Goal: Task Accomplishment & Management: Manage account settings

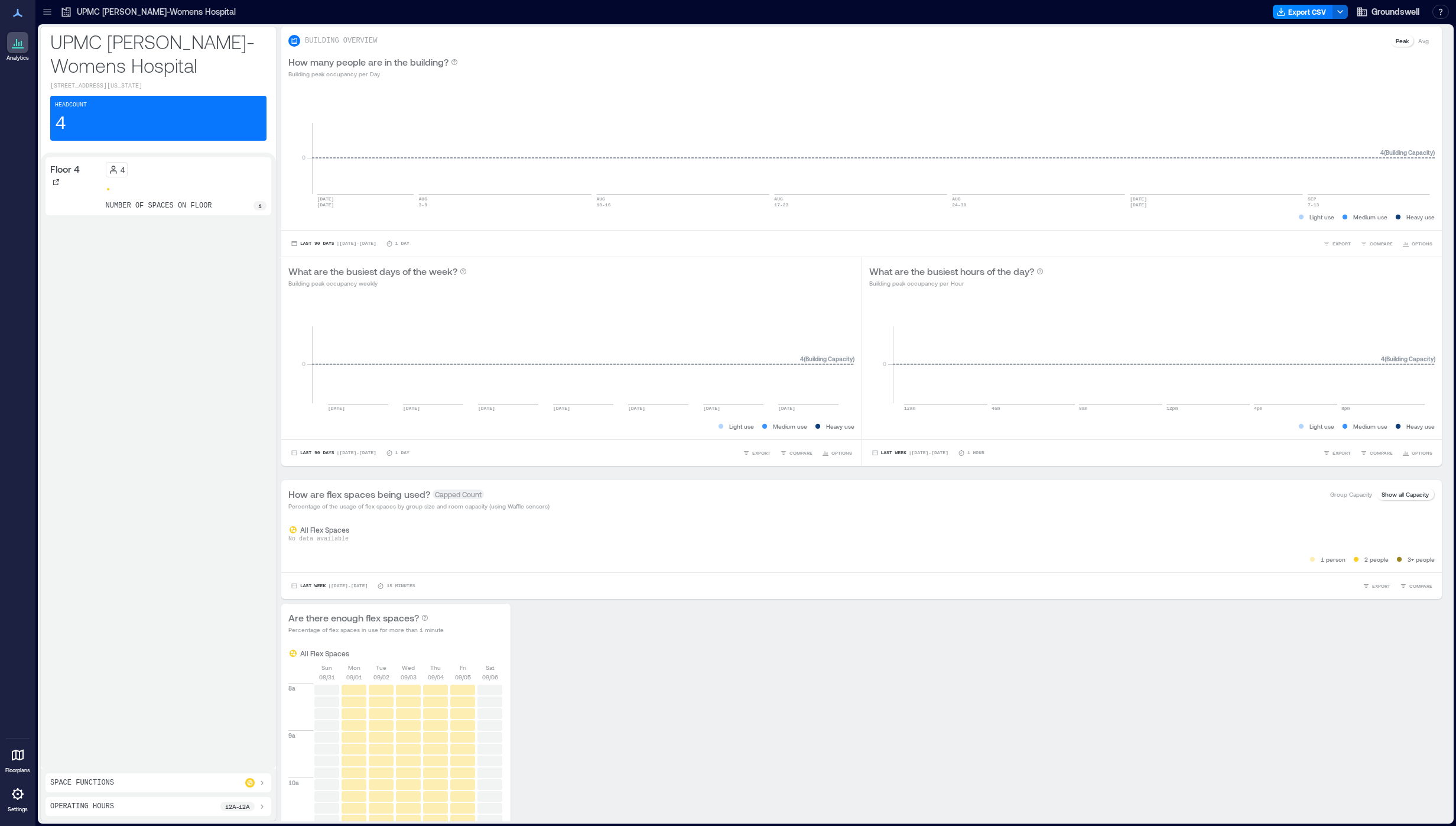
click at [28, 37] on div at bounding box center [18, 43] width 21 height 21
click at [48, 9] on icon at bounding box center [47, 9] width 8 height 1
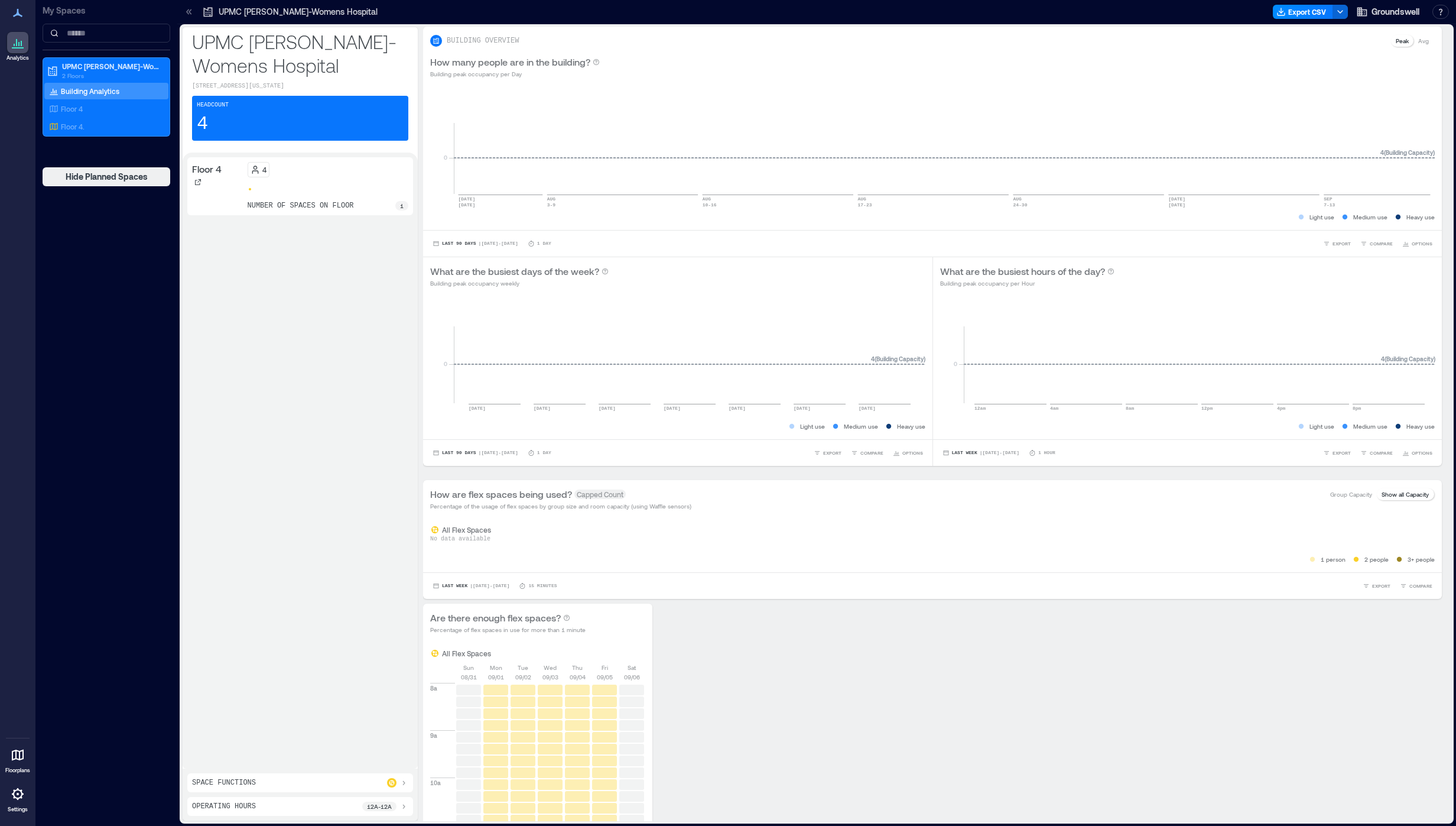
click at [10, 801] on div at bounding box center [18, 794] width 21 height 21
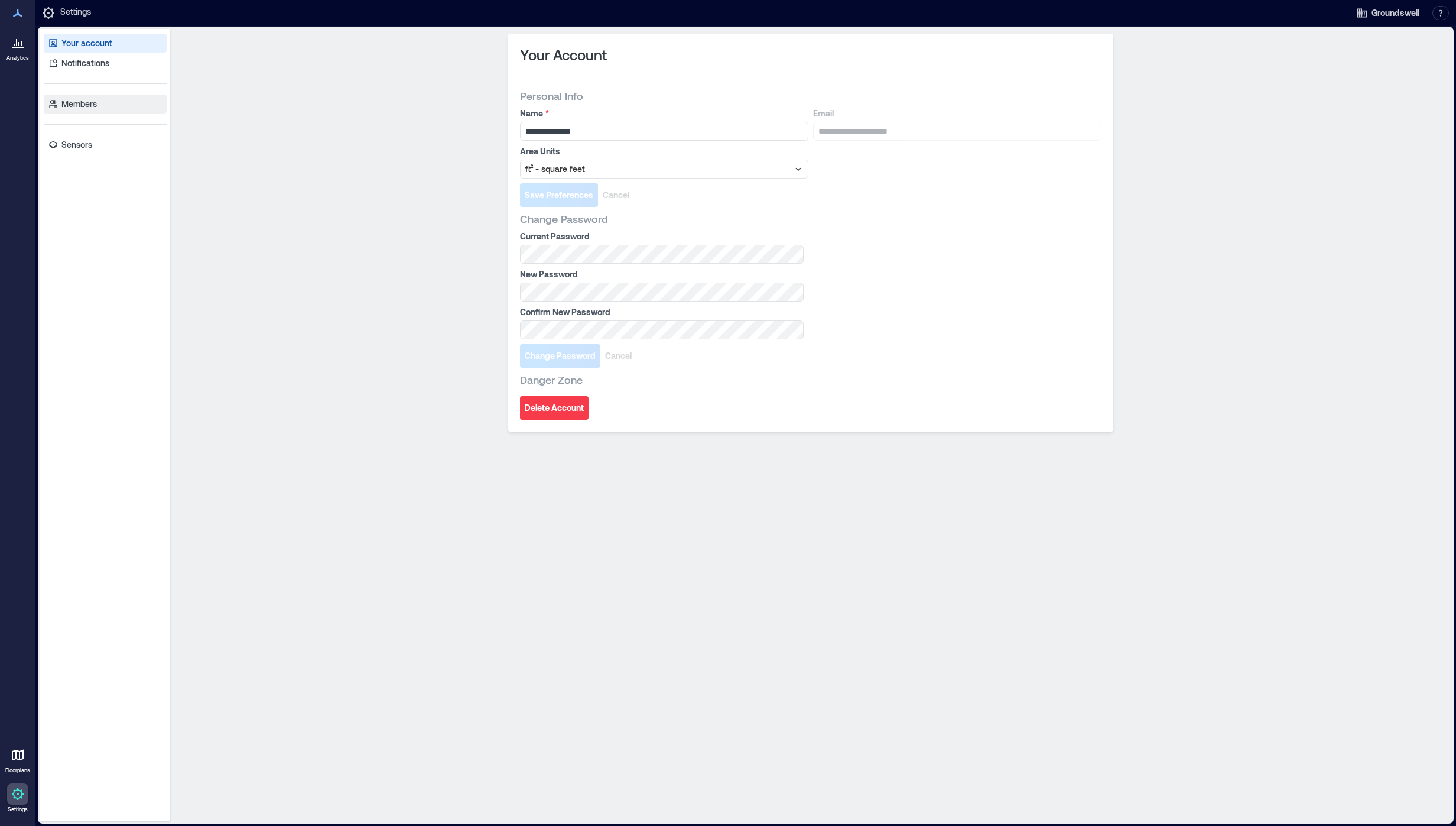
click at [95, 97] on link "Members" at bounding box center [105, 104] width 123 height 19
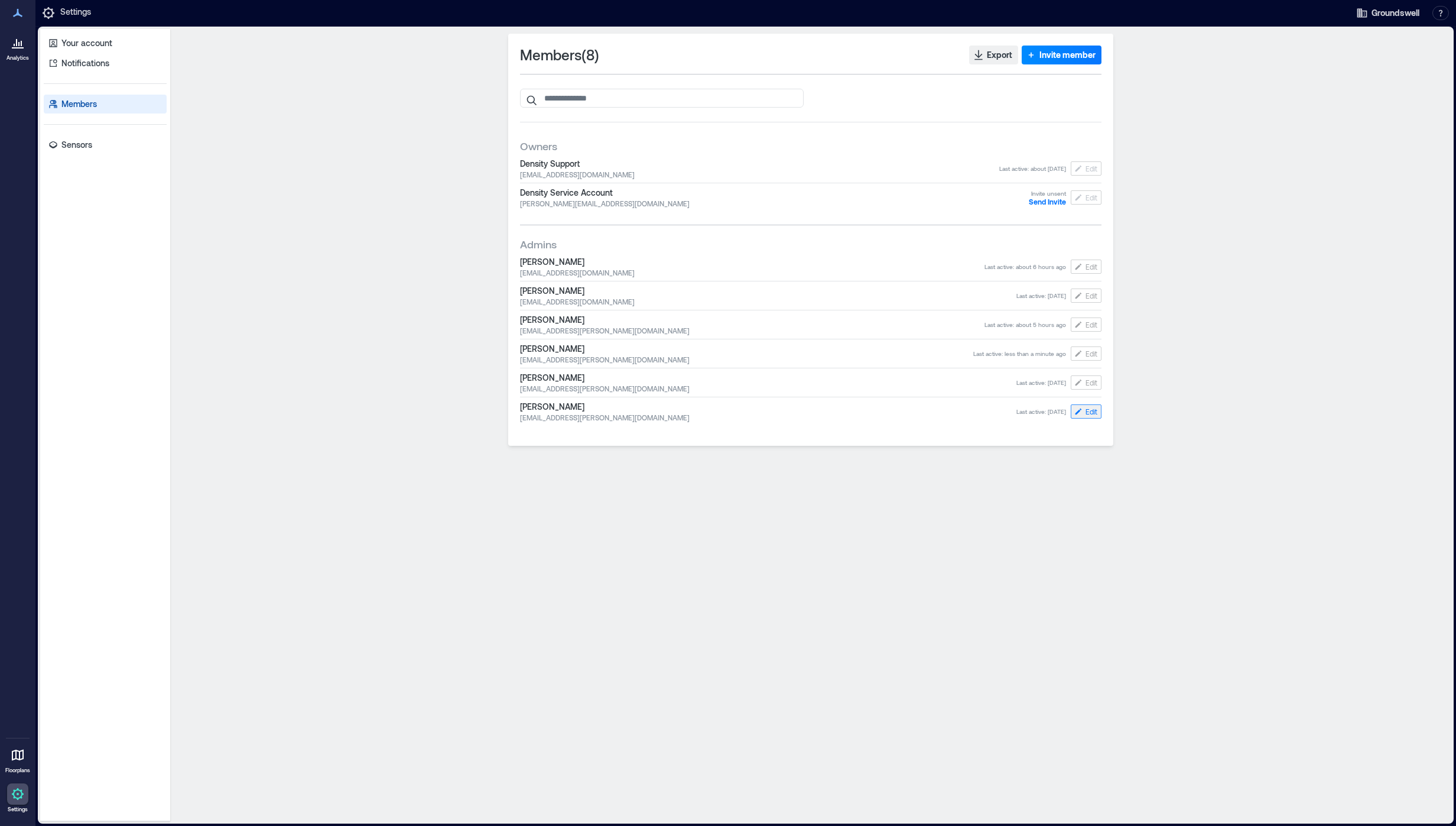
click at [1086, 410] on span "Edit" at bounding box center [1091, 412] width 12 height 9
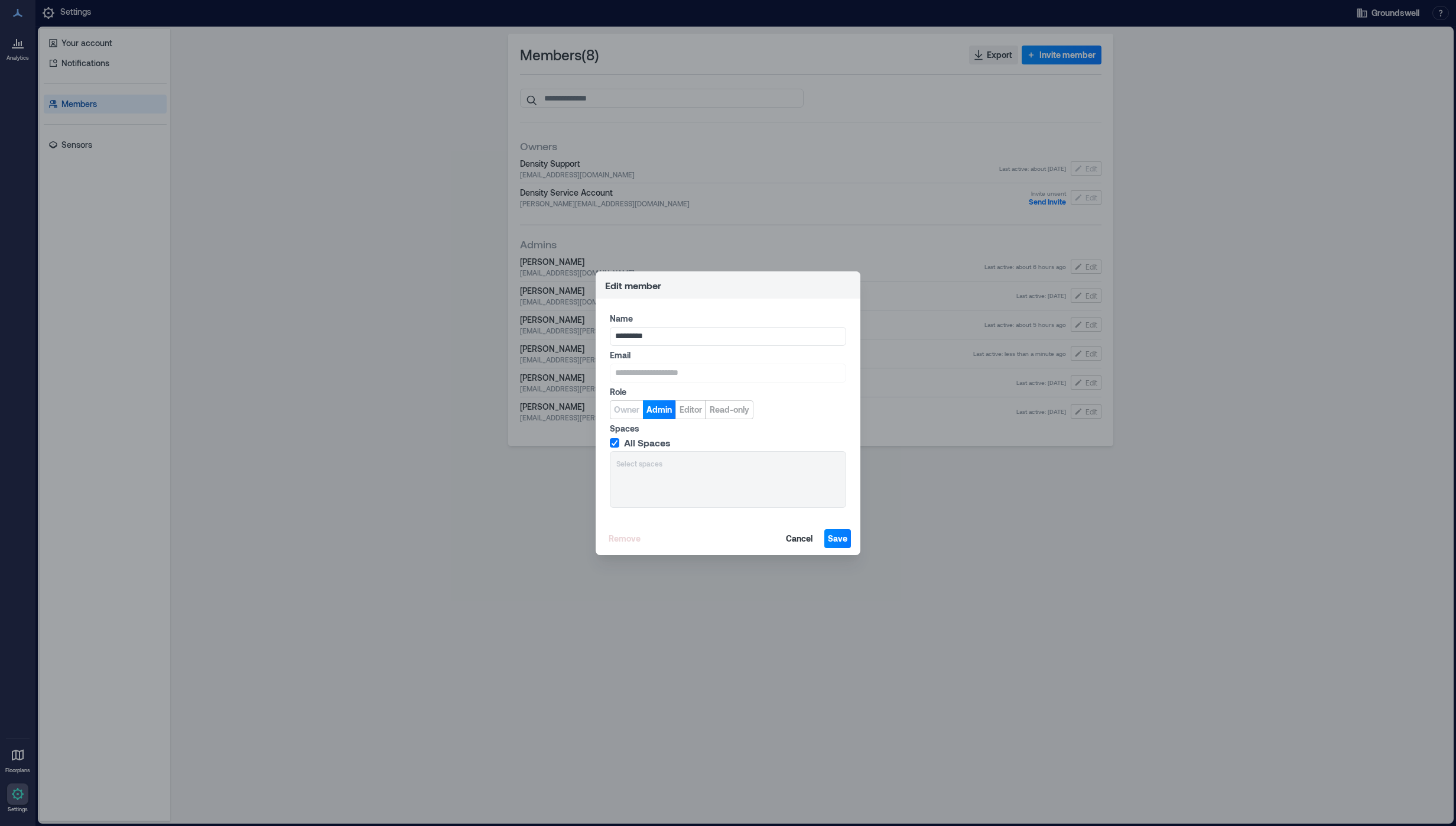
click at [614, 441] on icon at bounding box center [614, 443] width 7 height 6
click at [691, 410] on span "Editor" at bounding box center [691, 410] width 22 height 12
click at [723, 410] on span "Read-only" at bounding box center [729, 410] width 40 height 12
click at [620, 440] on label "All Spaces" at bounding box center [726, 443] width 234 height 12
click at [843, 540] on span "Save" at bounding box center [837, 539] width 20 height 12
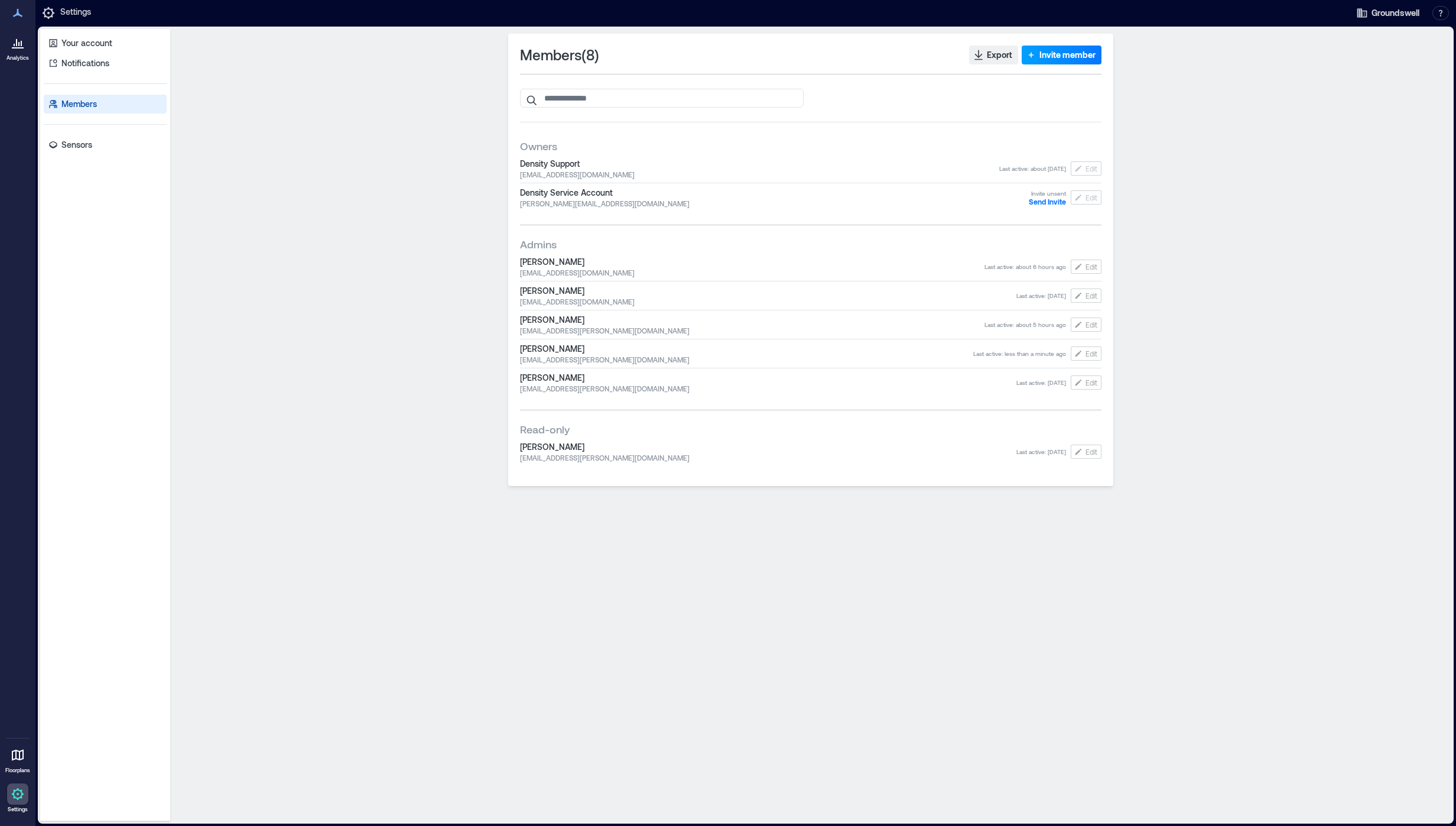
click at [1051, 56] on span "Invite member" at bounding box center [1067, 55] width 56 height 12
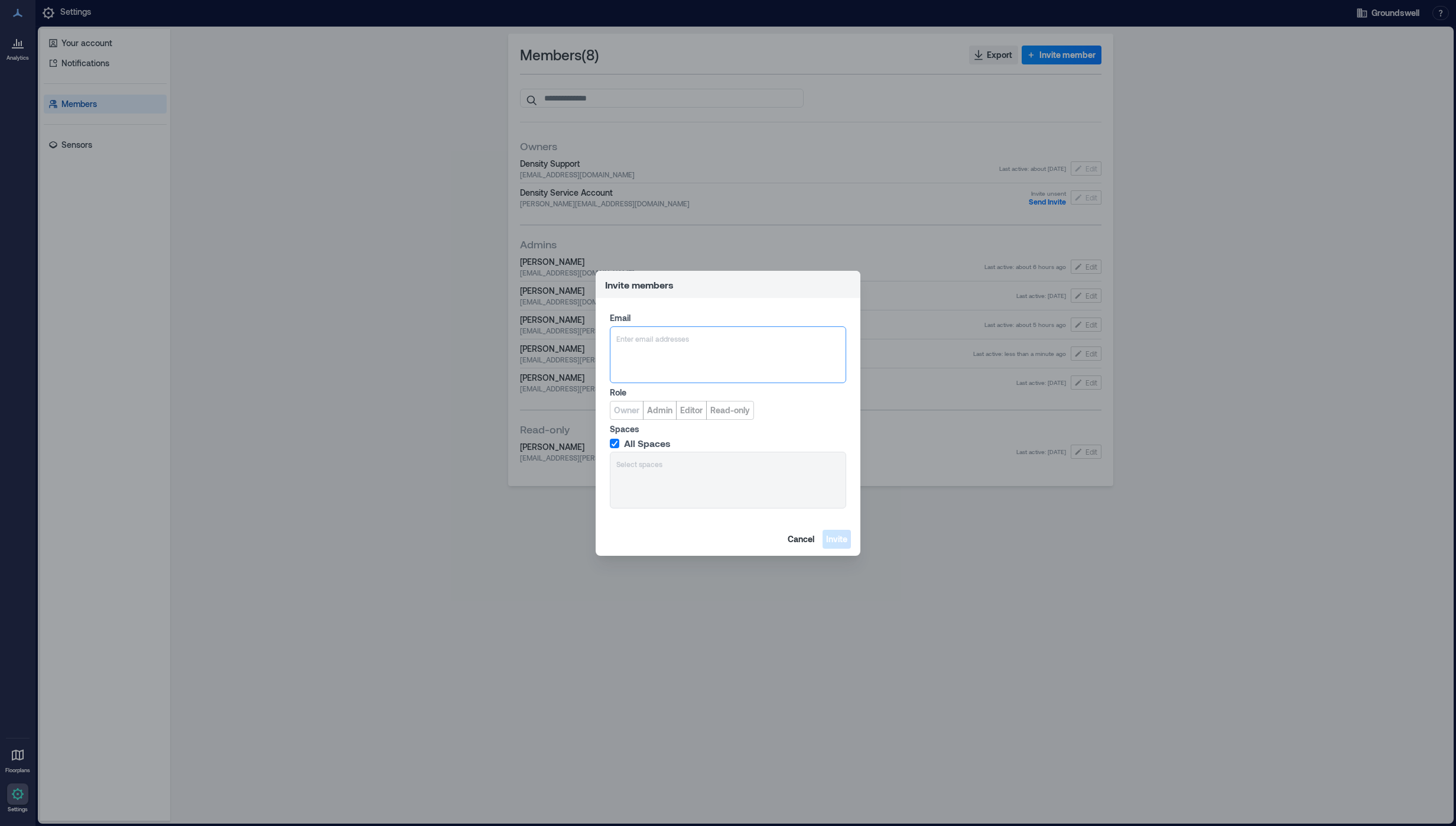
type input "**********"
click at [677, 394] on span "[EMAIL_ADDRESS][PERSON_NAME][DOMAIN_NAME]" at bounding box center [712, 396] width 144 height 9
click at [660, 411] on span "Admin" at bounding box center [659, 410] width 25 height 12
click at [834, 538] on span "Invite" at bounding box center [837, 539] width 21 height 12
